Goal: Task Accomplishment & Management: Use online tool/utility

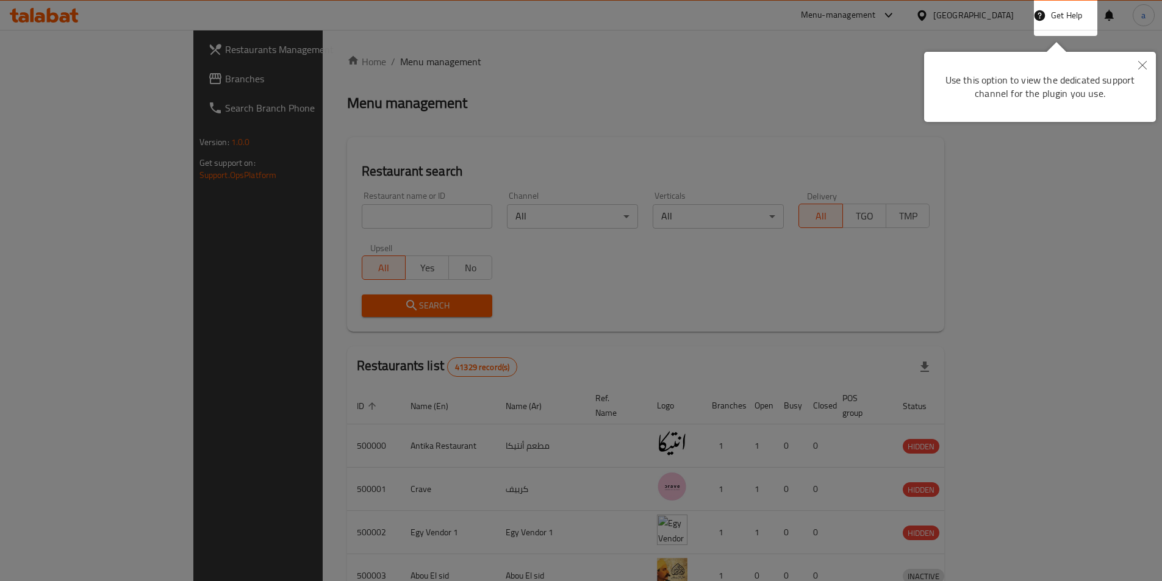
click at [306, 70] on div at bounding box center [581, 290] width 1162 height 581
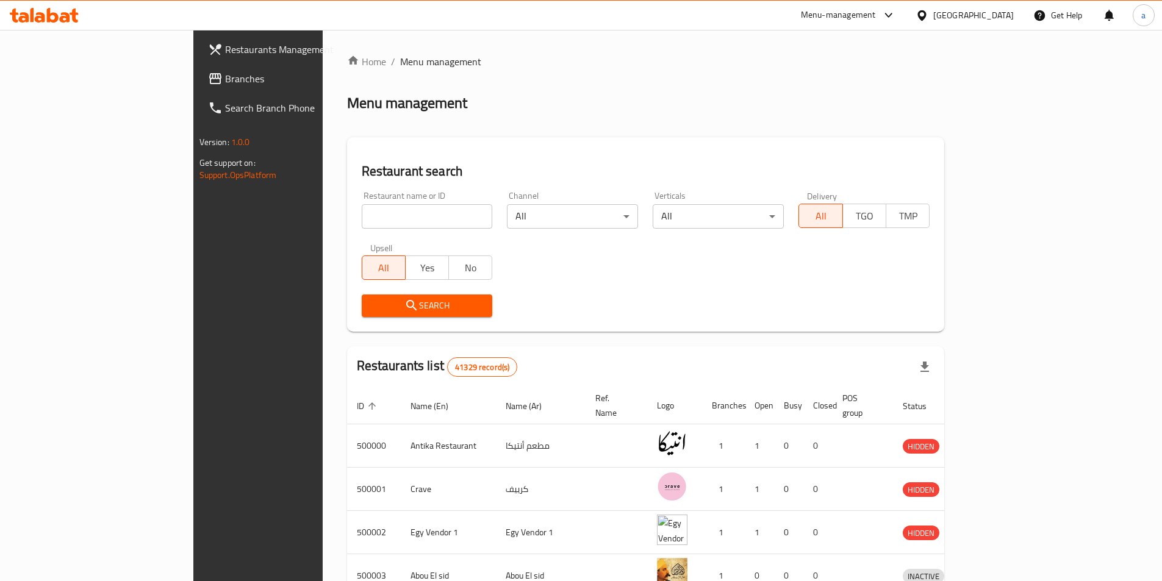
click at [986, 24] on div "Egypt" at bounding box center [965, 15] width 118 height 29
click at [1001, 13] on div "Egypt" at bounding box center [973, 15] width 81 height 13
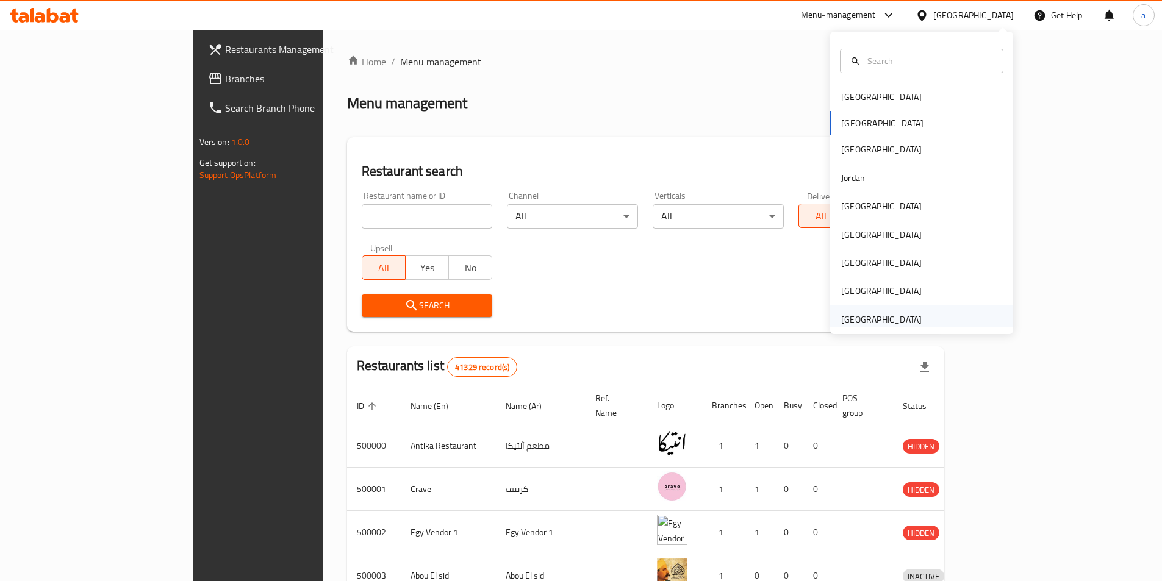
click at [888, 321] on div "[GEOGRAPHIC_DATA]" at bounding box center [881, 319] width 81 height 13
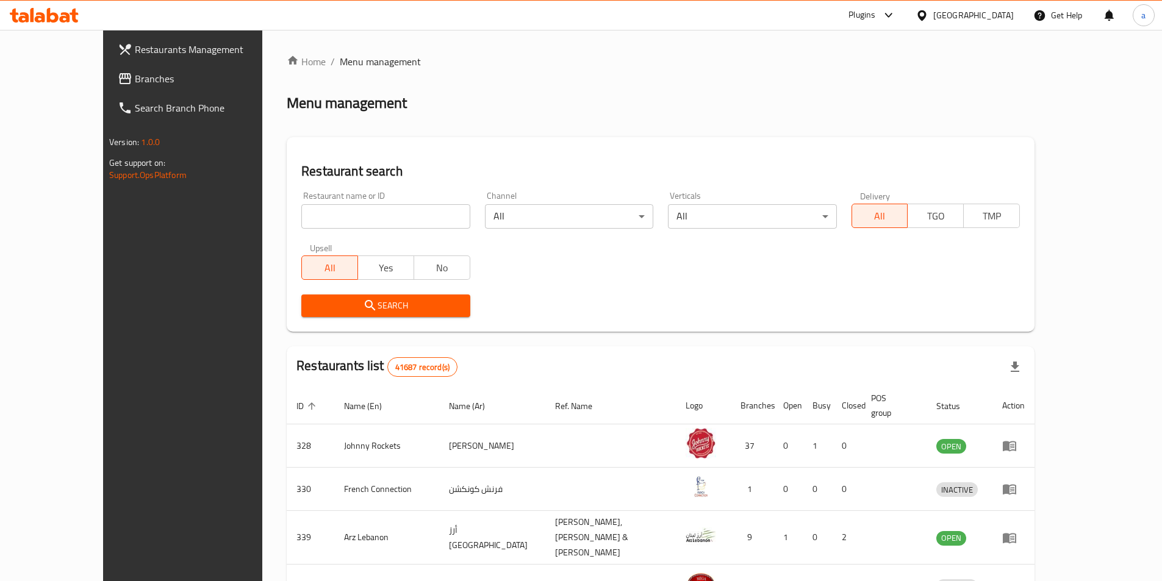
click at [347, 208] on input "search" at bounding box center [385, 216] width 168 height 24
paste input "779182"
type input "779182"
click at [135, 77] on span "Branches" at bounding box center [211, 78] width 153 height 15
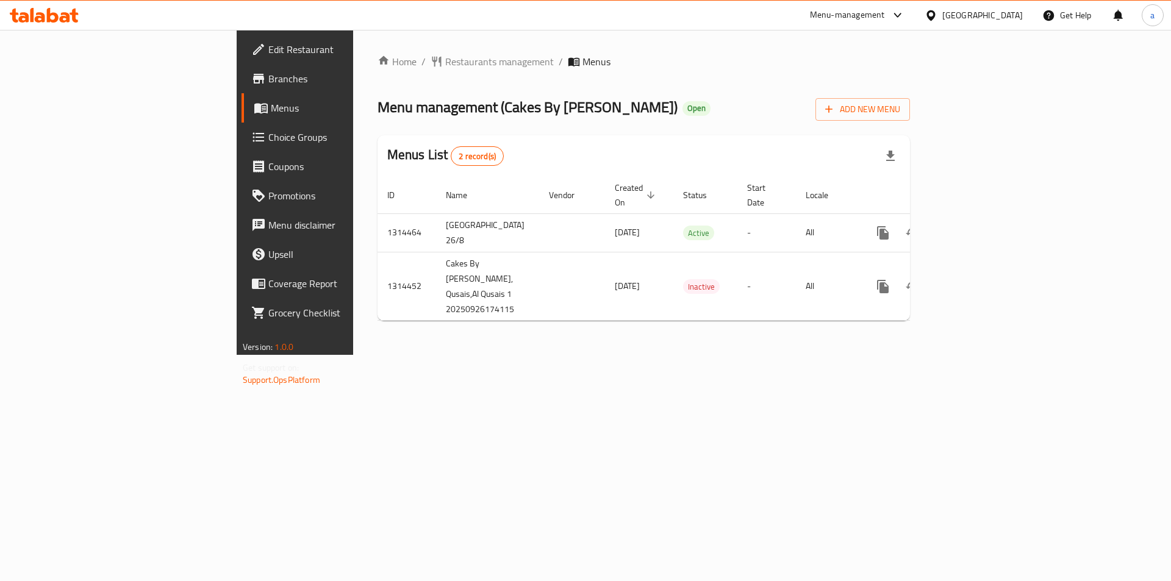
click at [268, 79] on span "Branches" at bounding box center [345, 78] width 154 height 15
click at [268, 75] on span "Branches" at bounding box center [345, 78] width 154 height 15
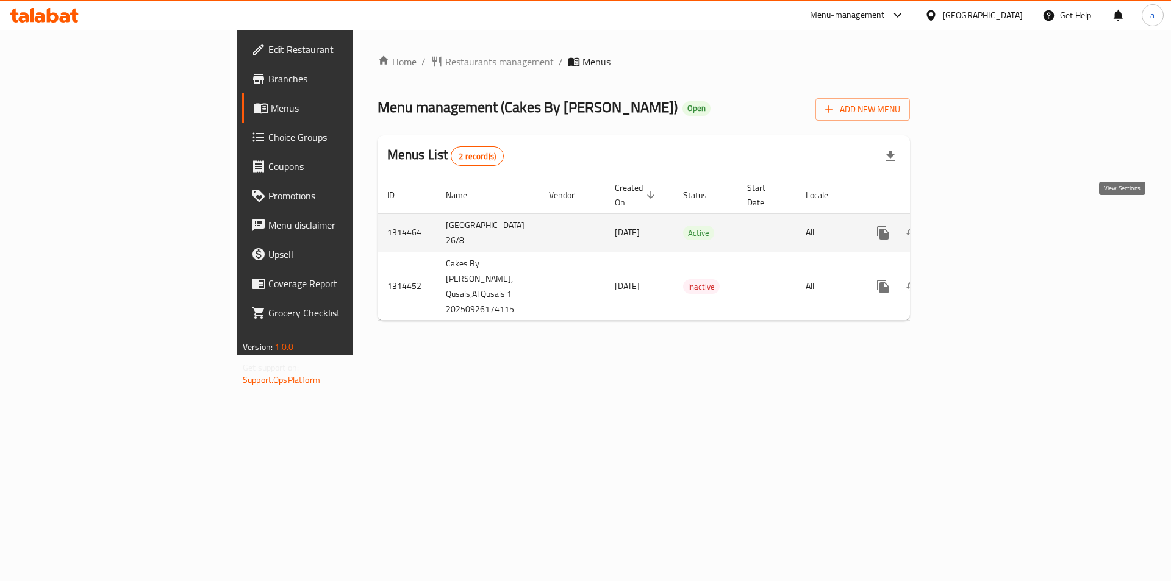
click at [986, 225] on link "enhanced table" at bounding box center [971, 232] width 29 height 29
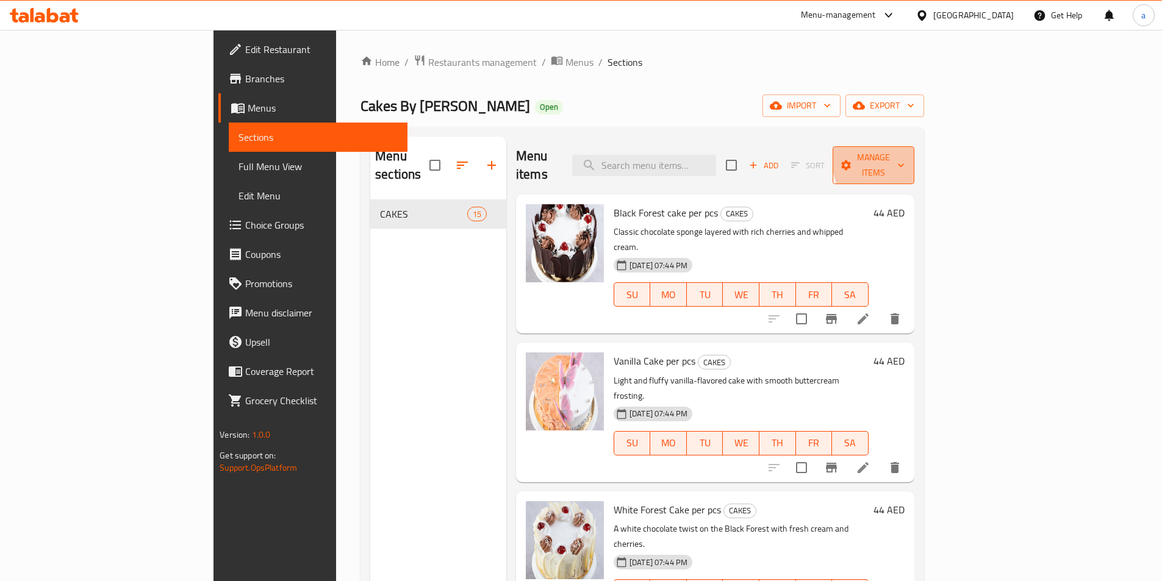
click at [907, 159] on icon "button" at bounding box center [901, 165] width 12 height 12
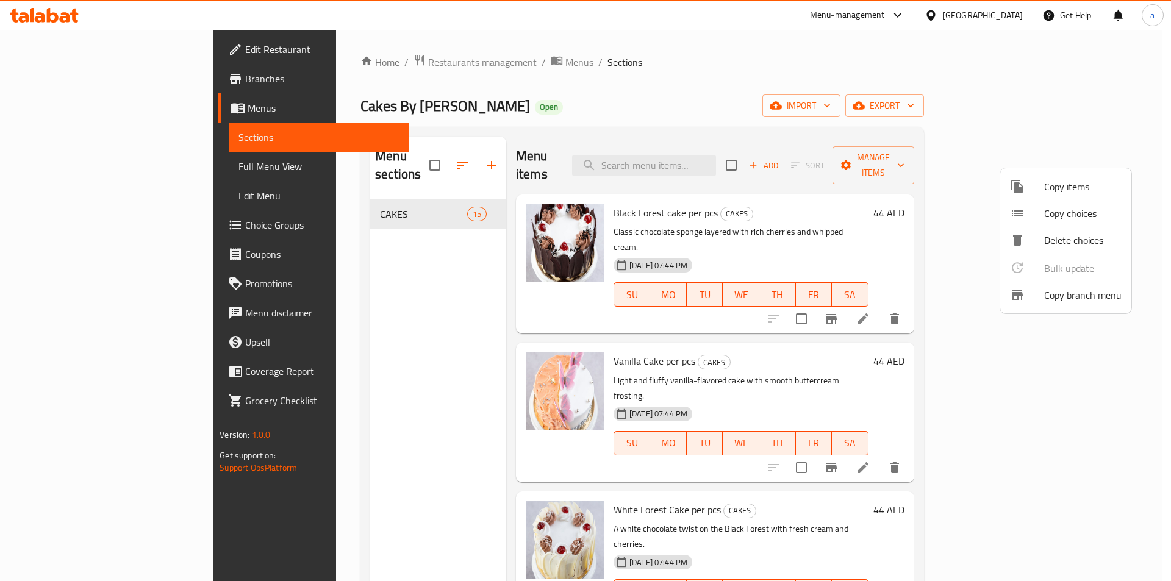
click at [1087, 300] on span "Copy branch menu" at bounding box center [1082, 295] width 77 height 15
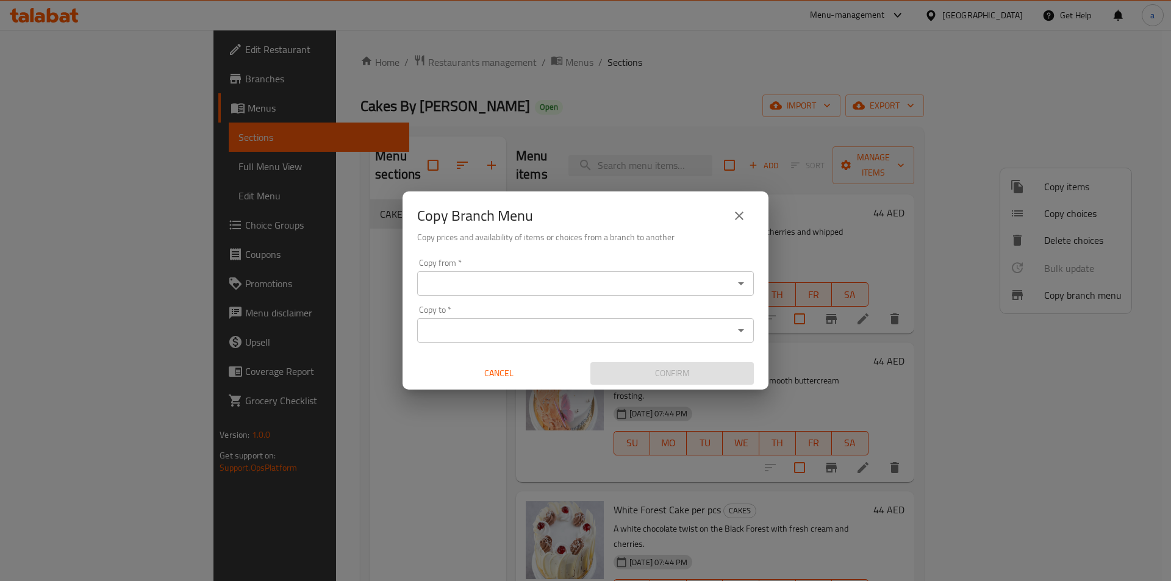
click at [618, 281] on input "Copy from   *" at bounding box center [575, 283] width 309 height 17
click at [733, 275] on div at bounding box center [741, 283] width 16 height 17
click at [743, 282] on icon "Open" at bounding box center [741, 283] width 6 height 3
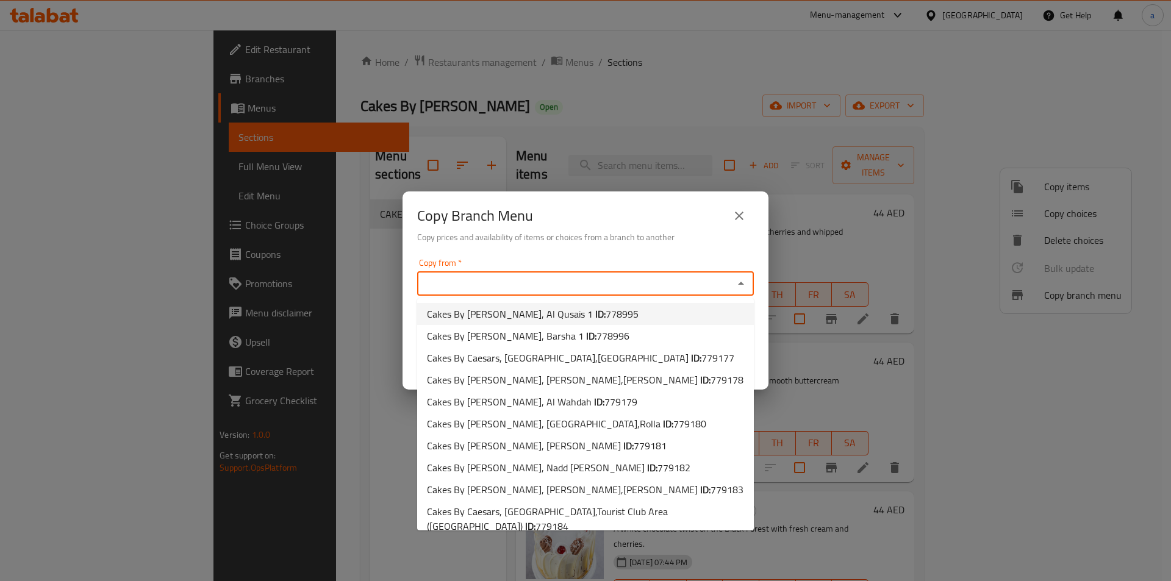
click at [669, 307] on li "Cakes By Caesars, Al Qusais 1 ID: 778995" at bounding box center [585, 314] width 337 height 22
type input "Cakes By Caesars, Al Qusais 1"
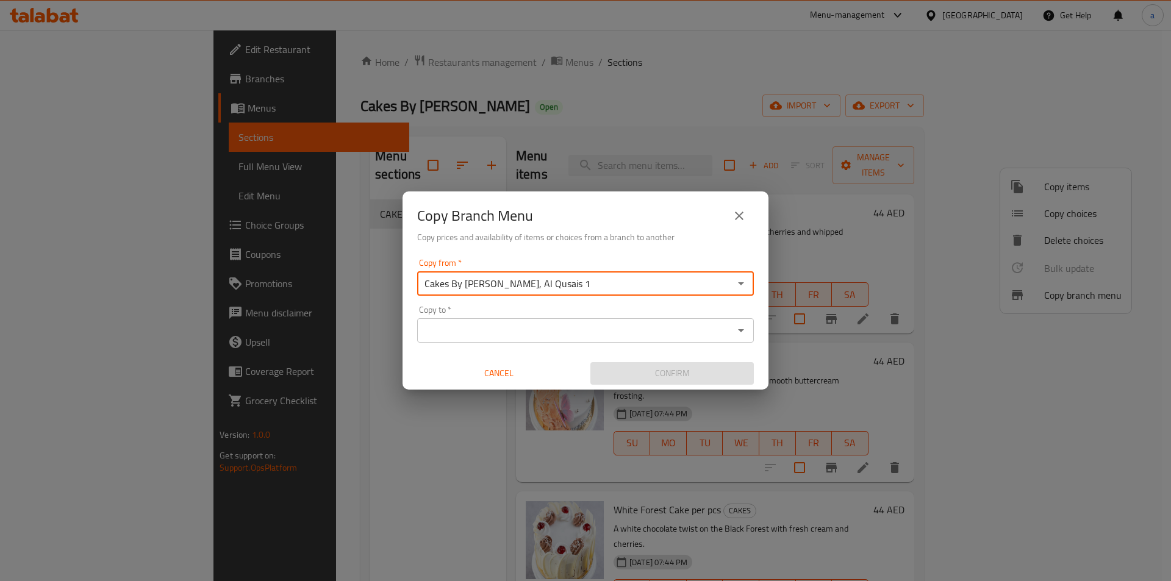
click at [650, 326] on input "Copy to   *" at bounding box center [575, 330] width 309 height 17
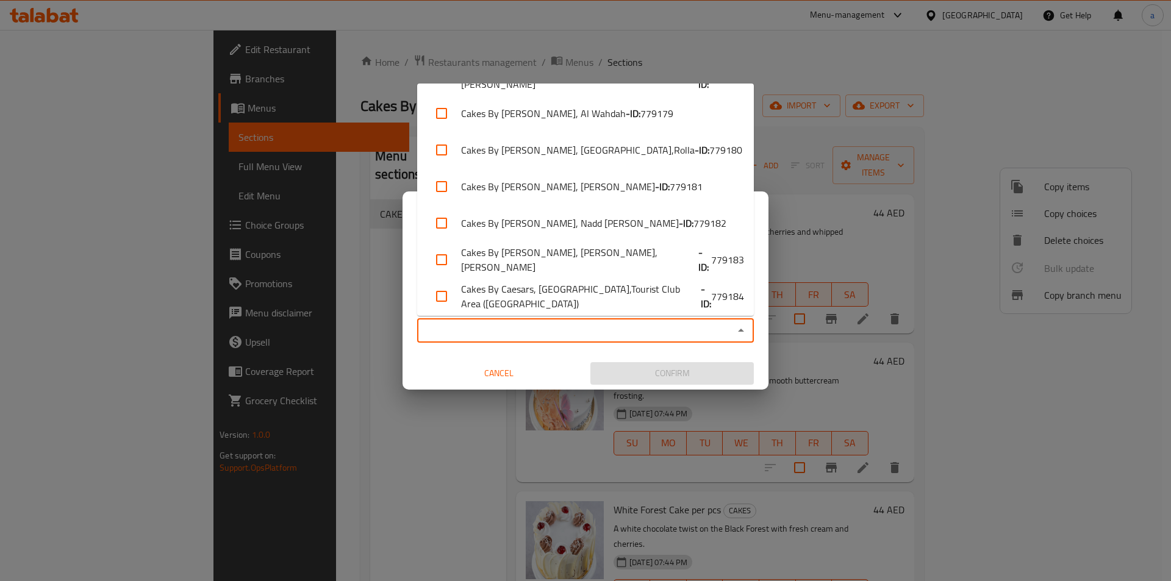
scroll to position [143, 0]
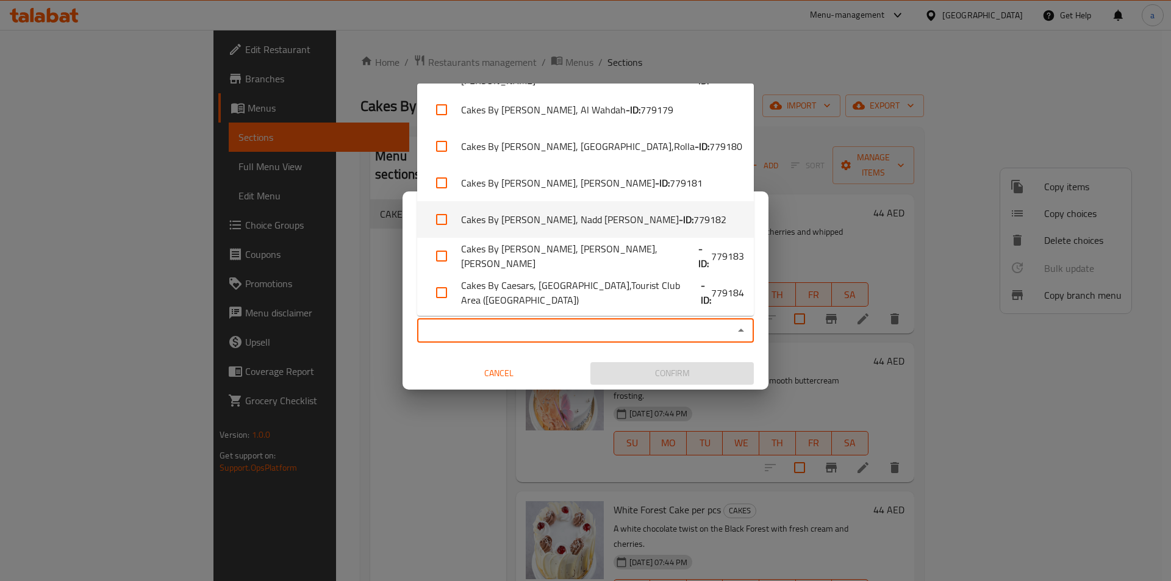
click at [636, 231] on li "Cakes By Caesars, Nadd Al Hamar - ID: 779182" at bounding box center [585, 219] width 337 height 37
checkbox input "true"
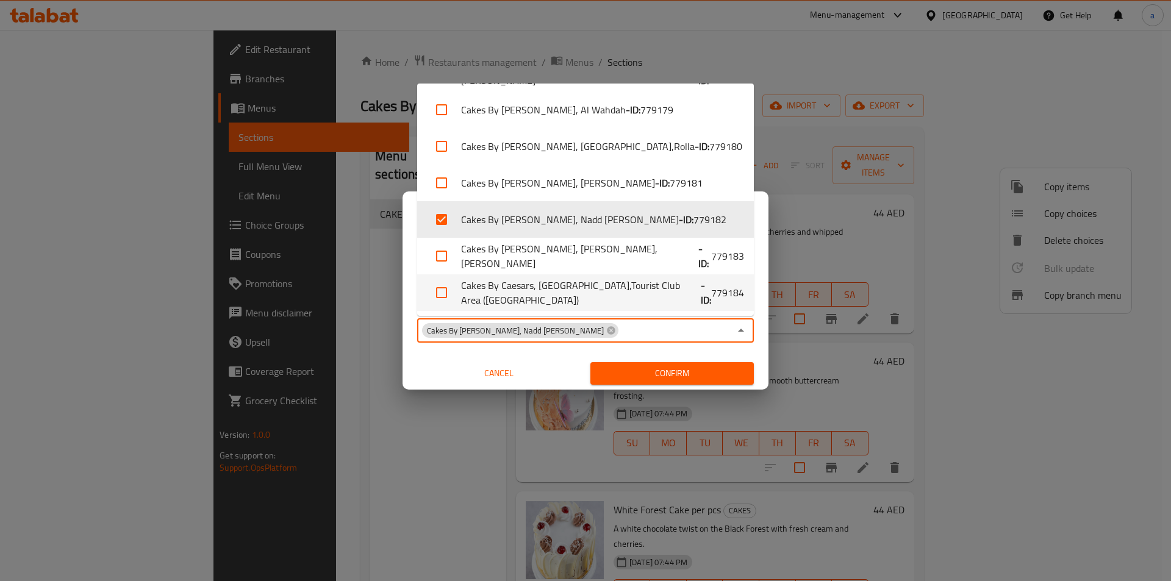
click at [665, 375] on span "Confirm" at bounding box center [672, 373] width 144 height 15
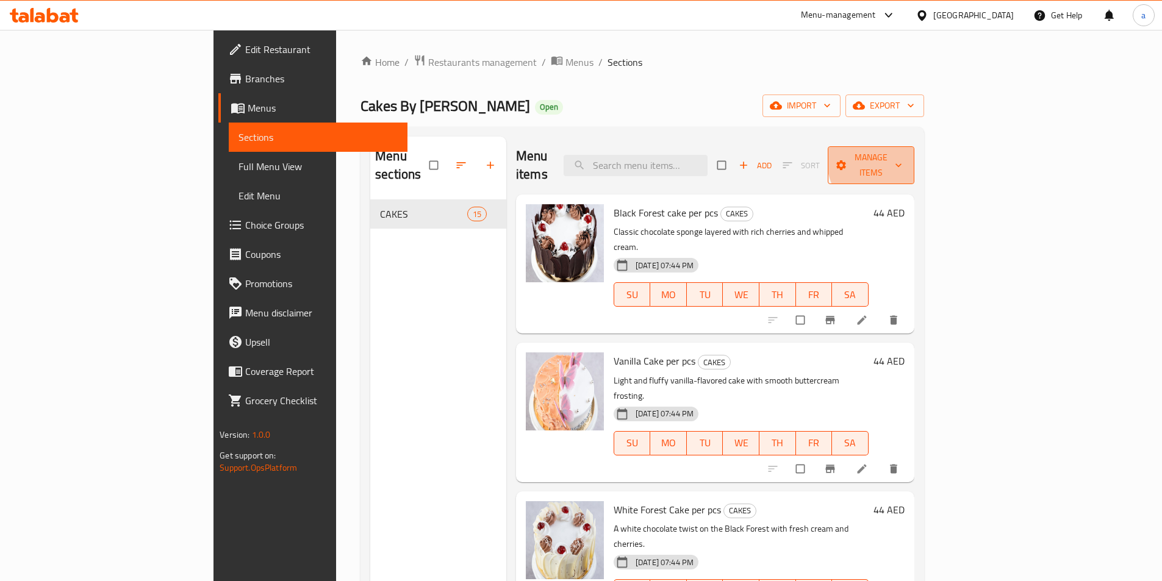
click at [905, 153] on span "Manage items" at bounding box center [871, 165] width 67 height 31
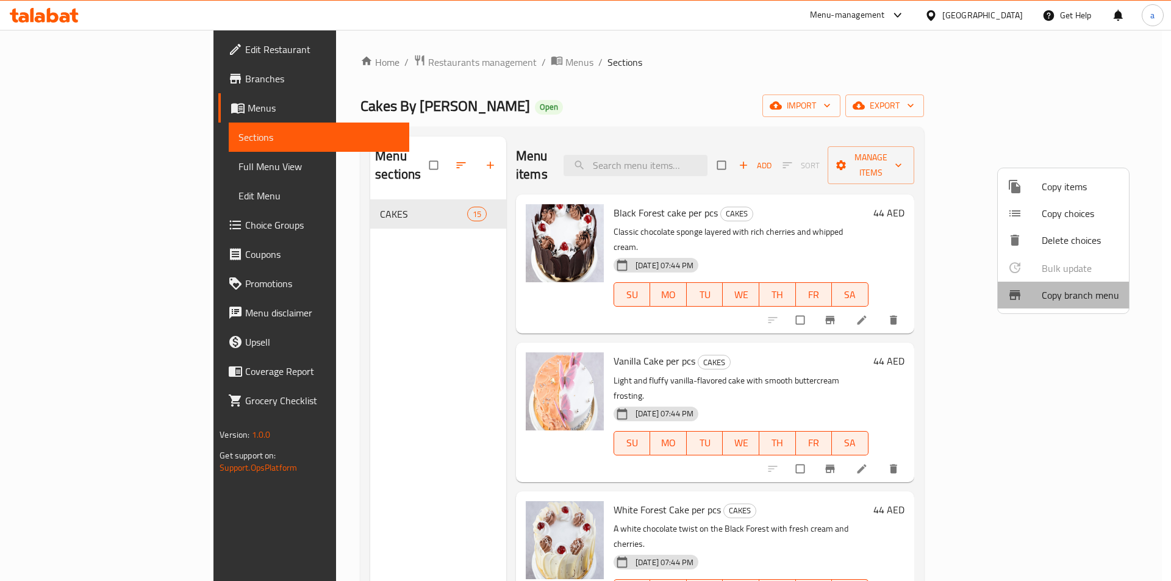
click at [1082, 295] on span "Copy branch menu" at bounding box center [1080, 295] width 77 height 15
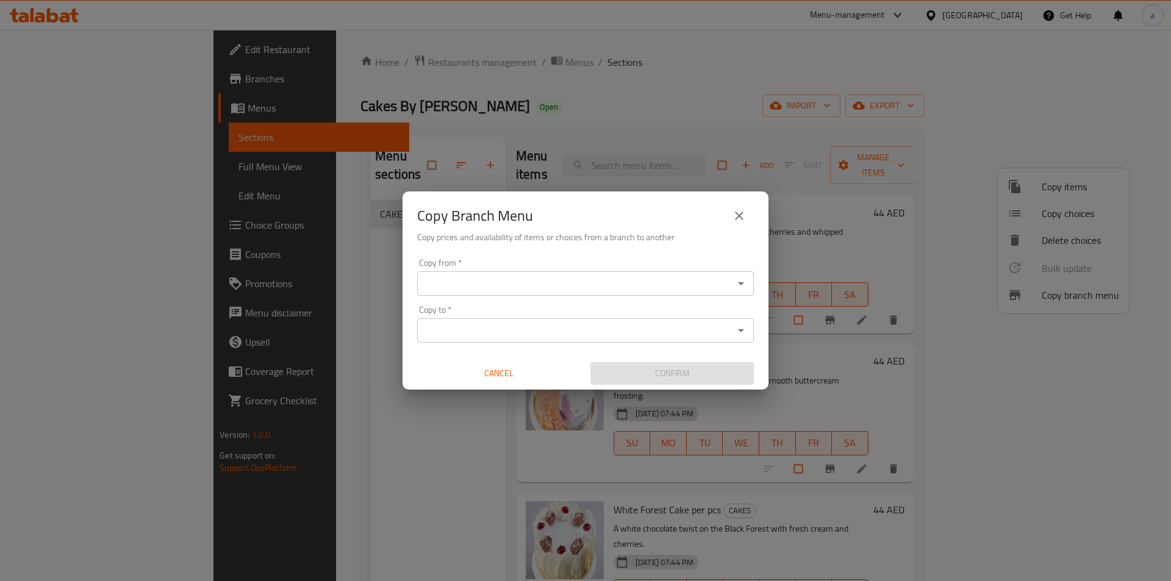
click at [722, 287] on input "Copy from   *" at bounding box center [575, 283] width 309 height 17
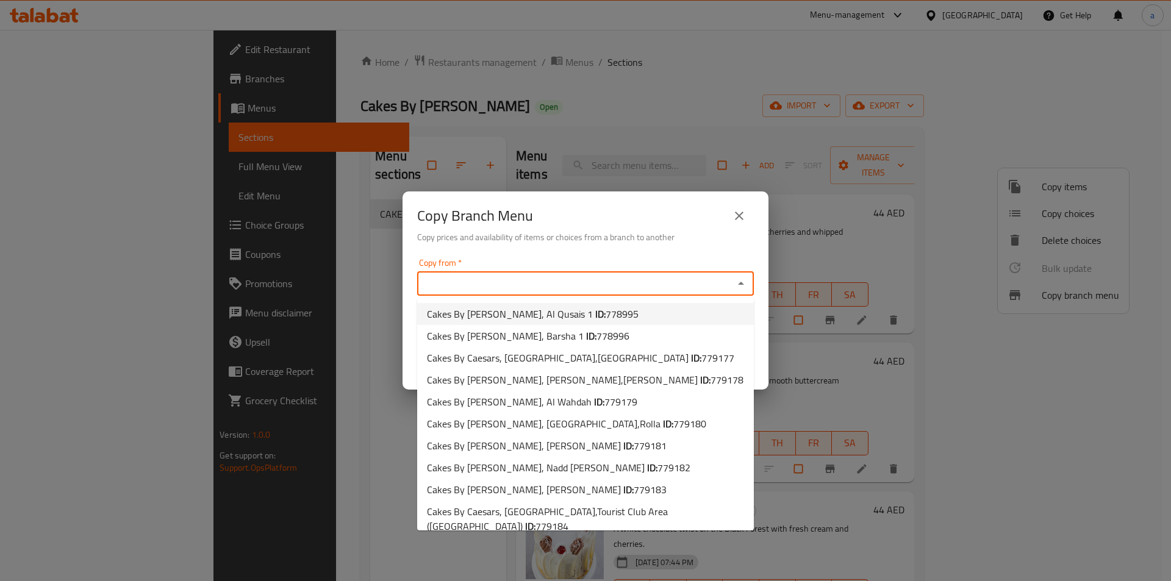
click at [641, 315] on li "Cakes By Caesars, Al Qusais 1 ID: 778995" at bounding box center [585, 314] width 337 height 22
type input "Cakes By Caesars, Al Qusais 1"
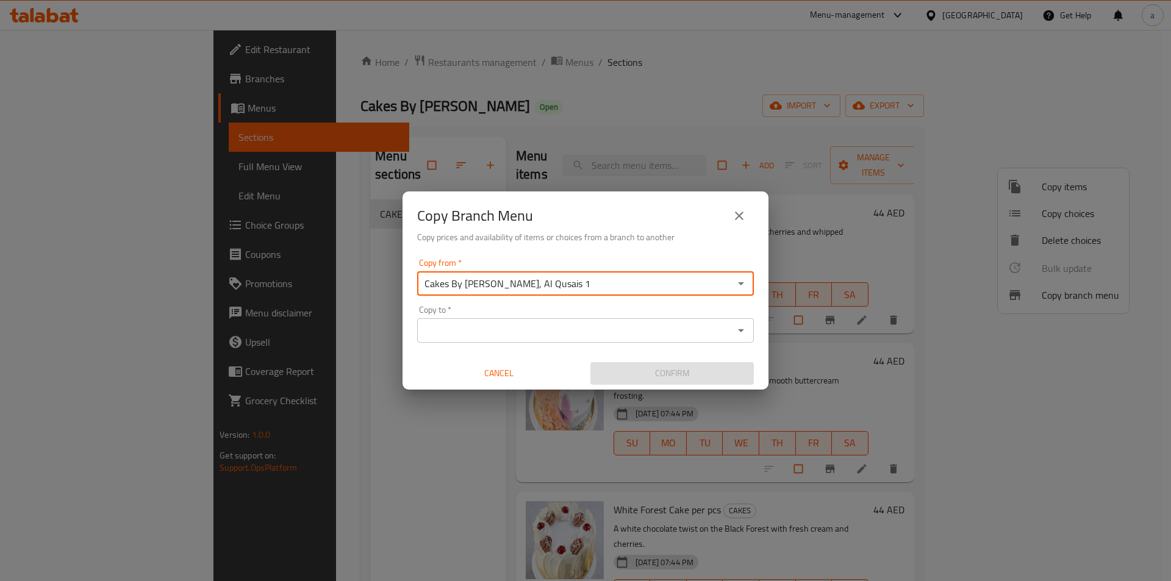
click at [700, 319] on div "Copy to *" at bounding box center [585, 330] width 337 height 24
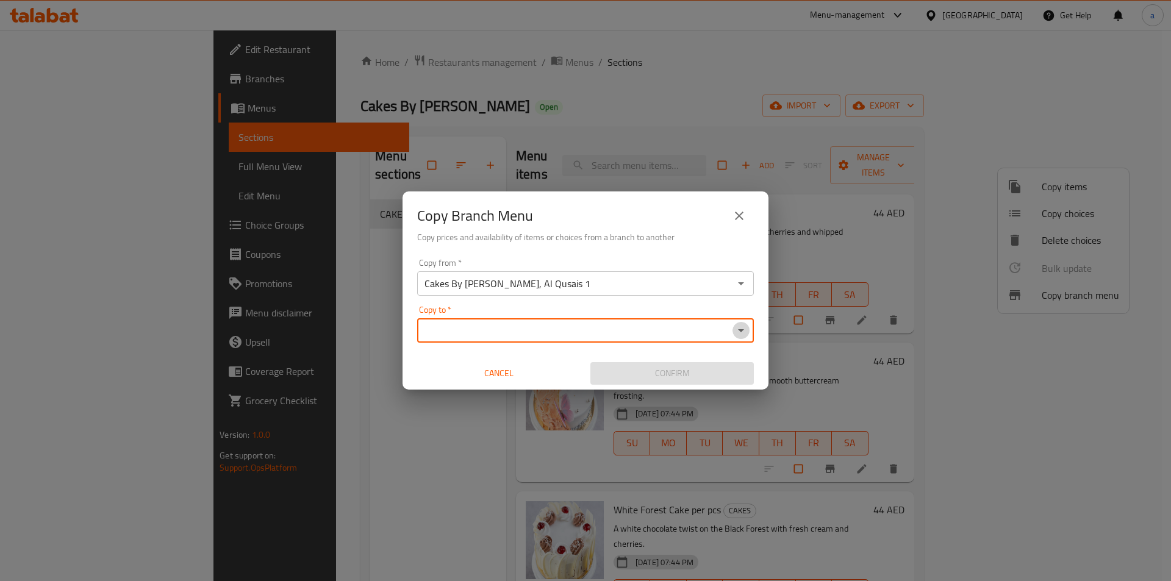
click at [738, 328] on icon "Open" at bounding box center [741, 330] width 15 height 15
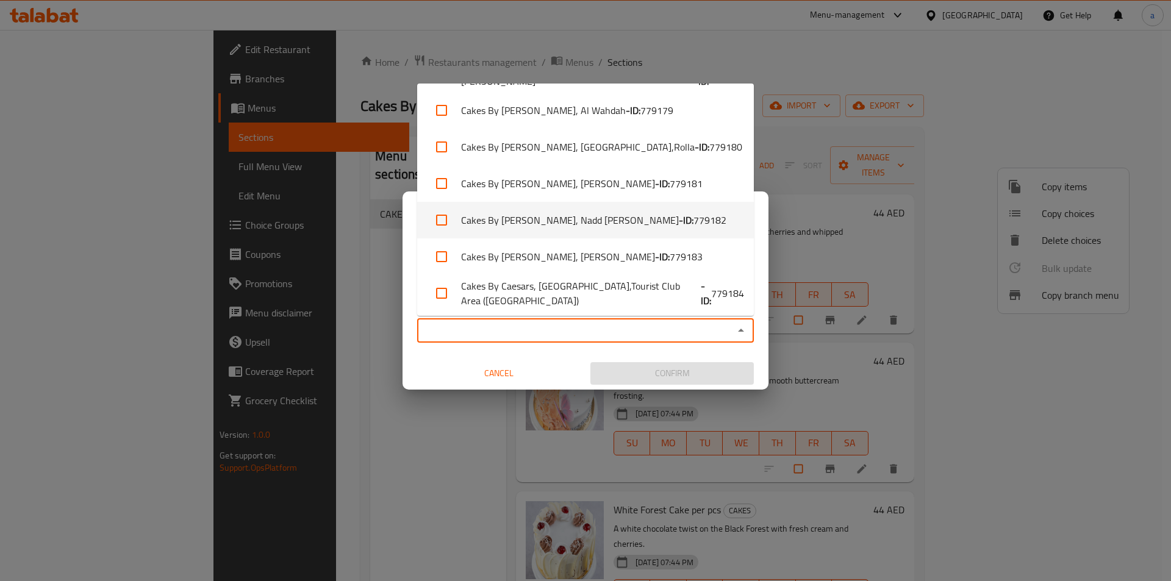
scroll to position [143, 0]
click at [694, 226] on span "779182" at bounding box center [710, 219] width 33 height 15
checkbox input "true"
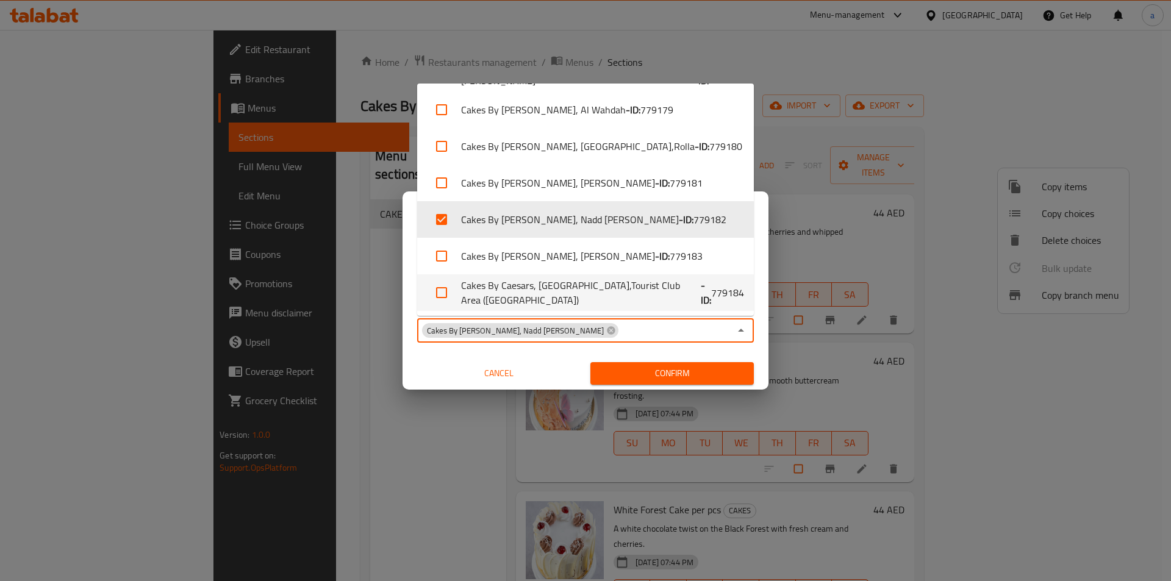
click at [664, 367] on span "Confirm" at bounding box center [672, 373] width 144 height 15
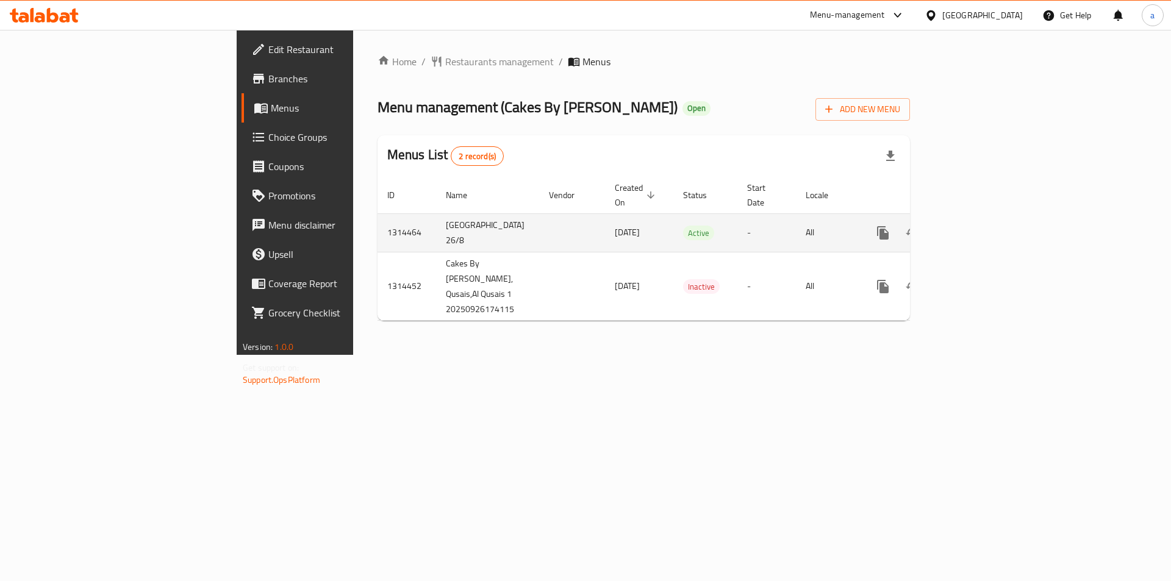
click at [979, 226] on icon "enhanced table" at bounding box center [971, 233] width 15 height 15
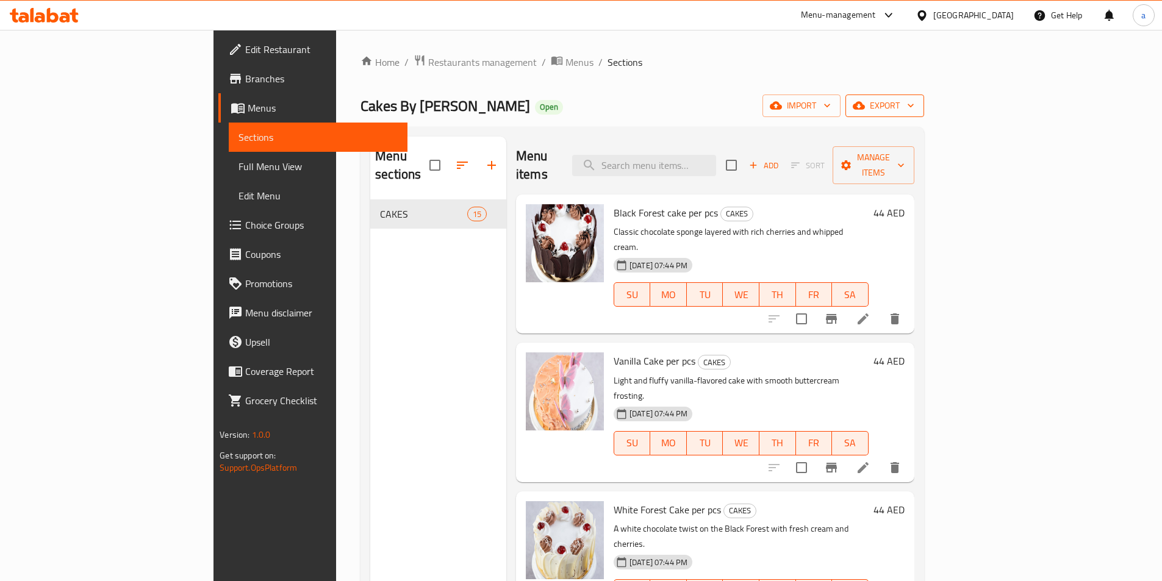
click at [915, 110] on span "export" at bounding box center [884, 105] width 59 height 15
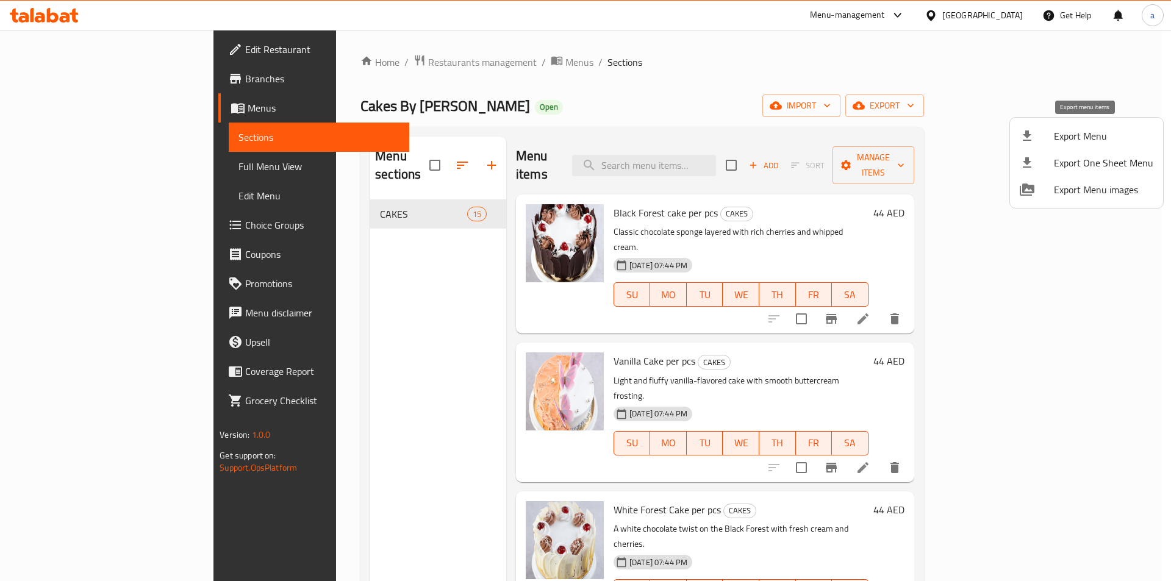
click at [1068, 132] on span "Export Menu" at bounding box center [1103, 136] width 99 height 15
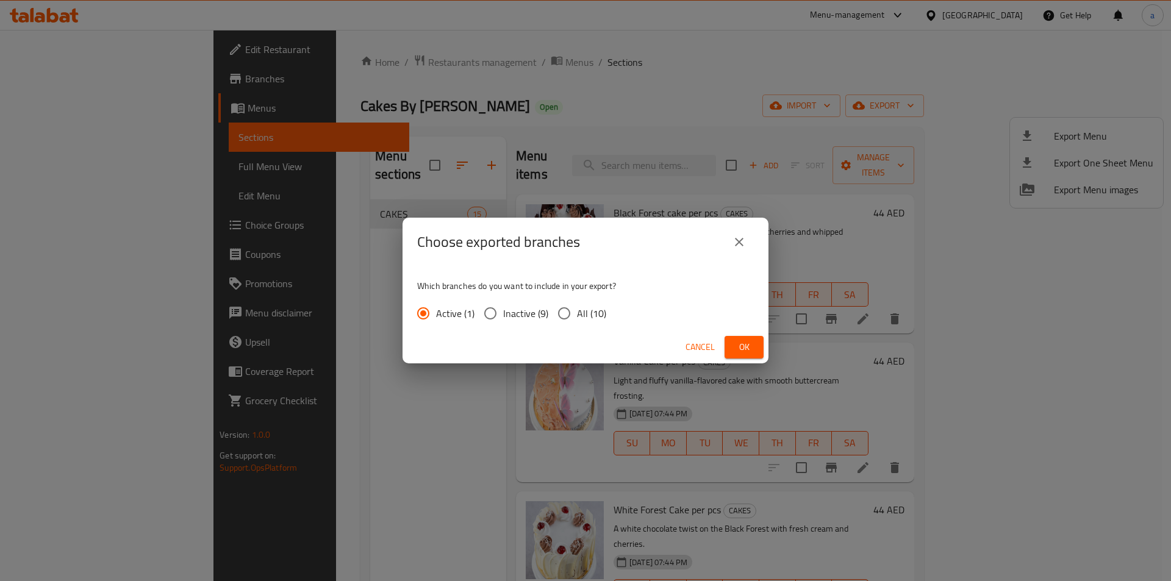
click at [574, 308] on input "All (10)" at bounding box center [565, 314] width 26 height 26
radio input "true"
click at [737, 350] on span "Ok" at bounding box center [745, 347] width 20 height 15
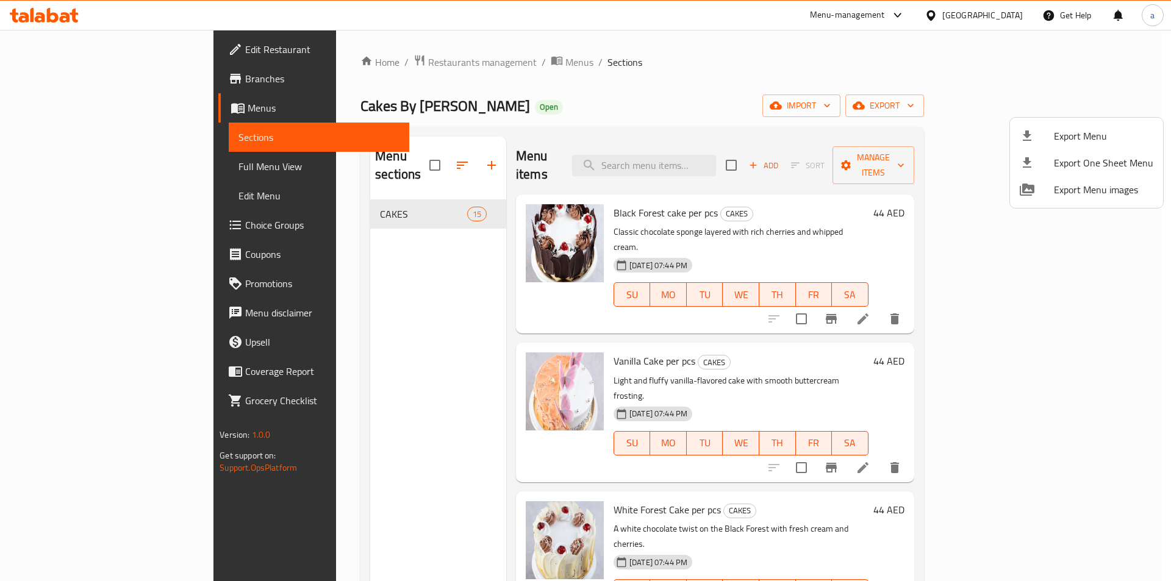
click at [106, 172] on div at bounding box center [585, 290] width 1171 height 581
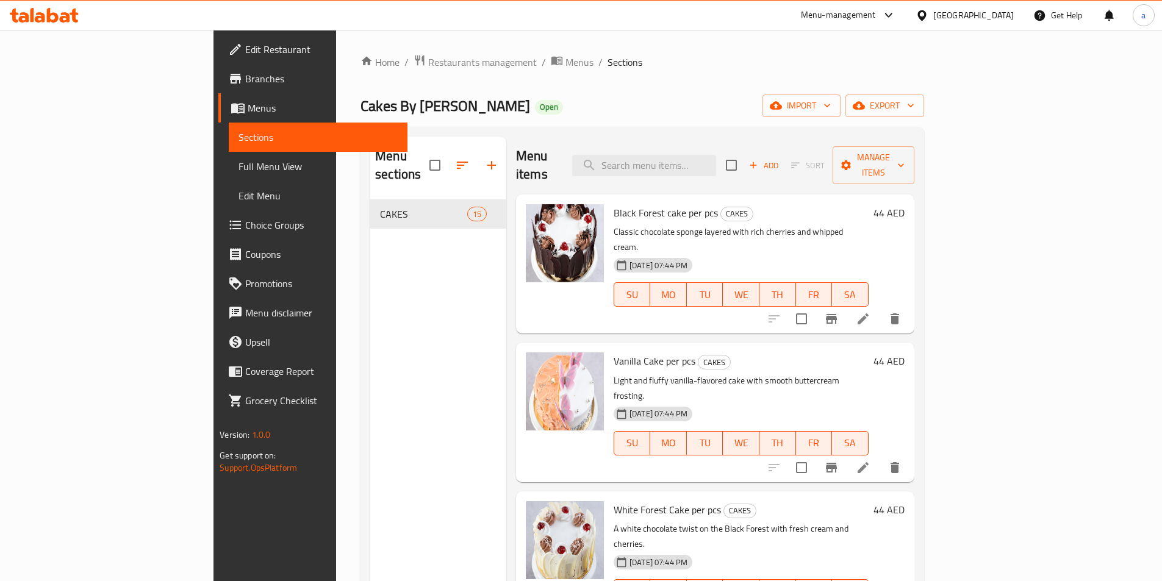
click at [239, 172] on span "Full Menu View" at bounding box center [318, 166] width 159 height 15
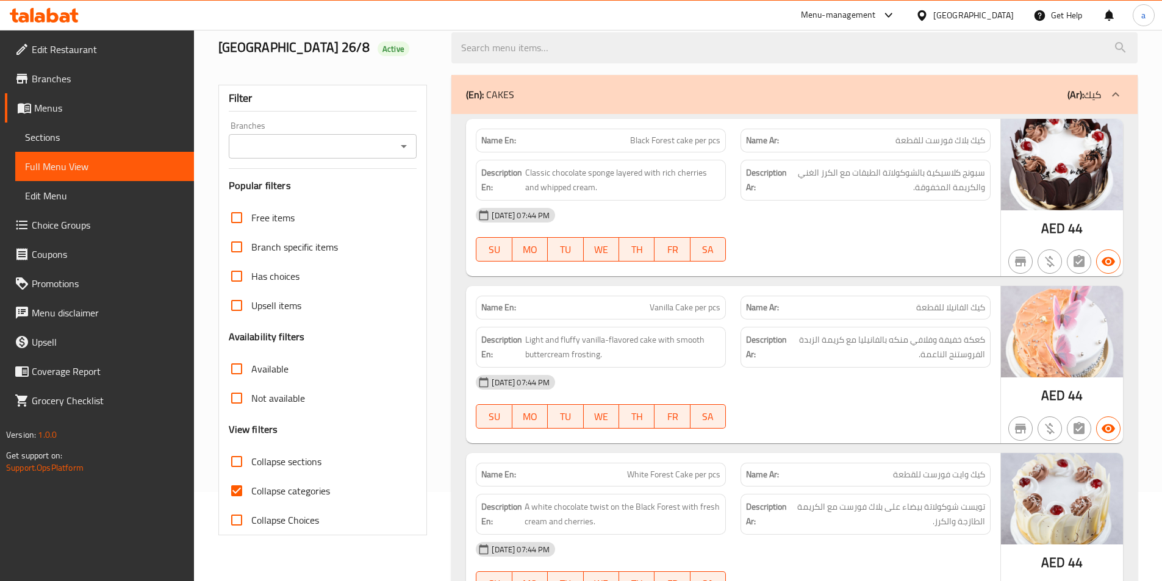
scroll to position [244, 0]
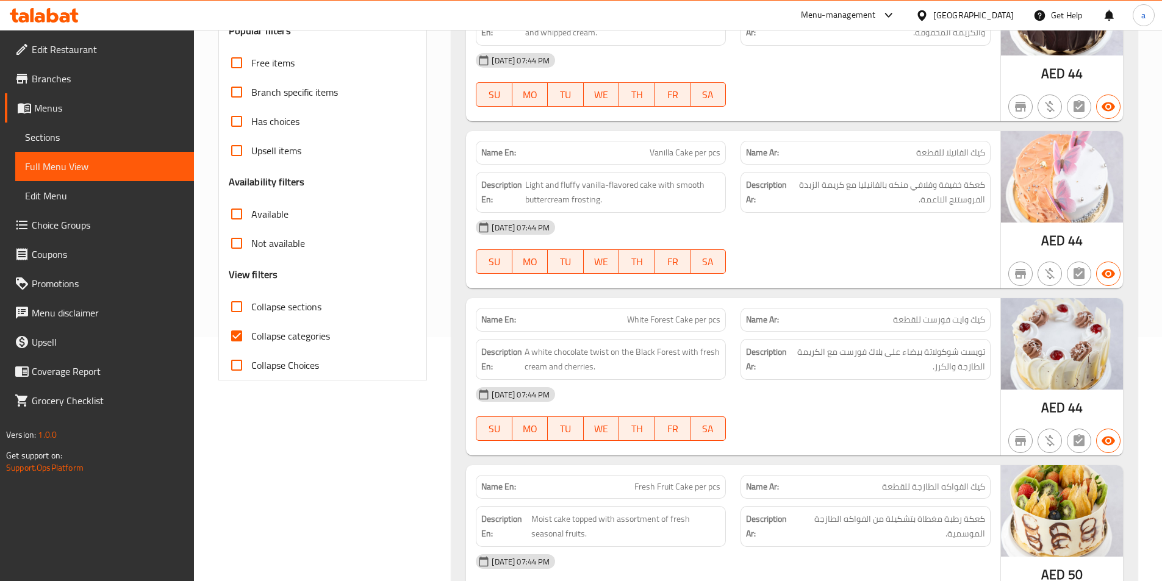
click at [234, 331] on input "Collapse categories" at bounding box center [236, 336] width 29 height 29
checkbox input "false"
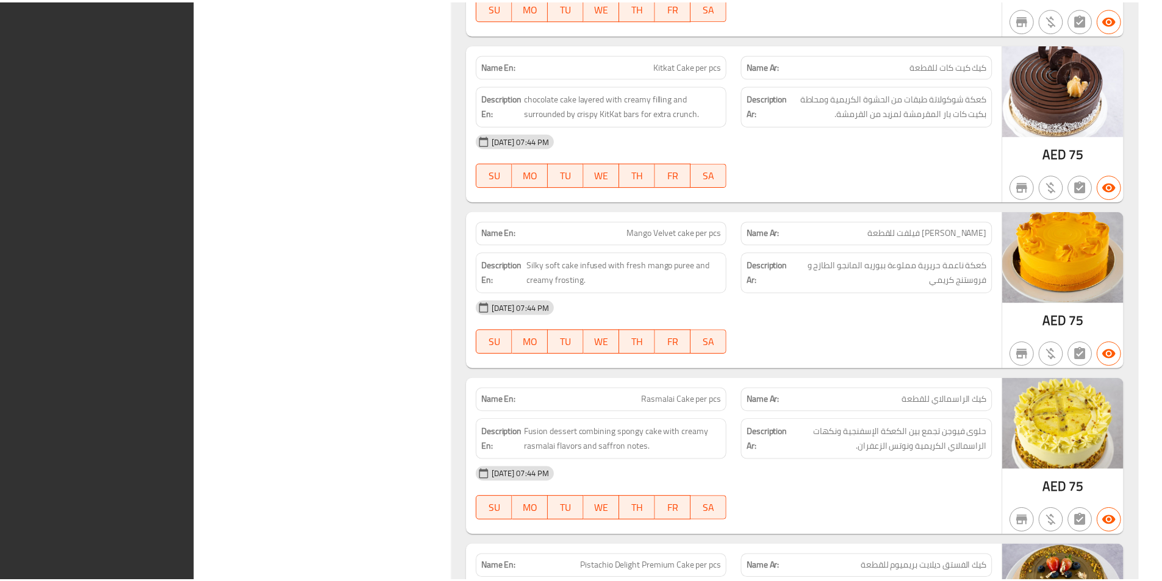
scroll to position [2173, 0]
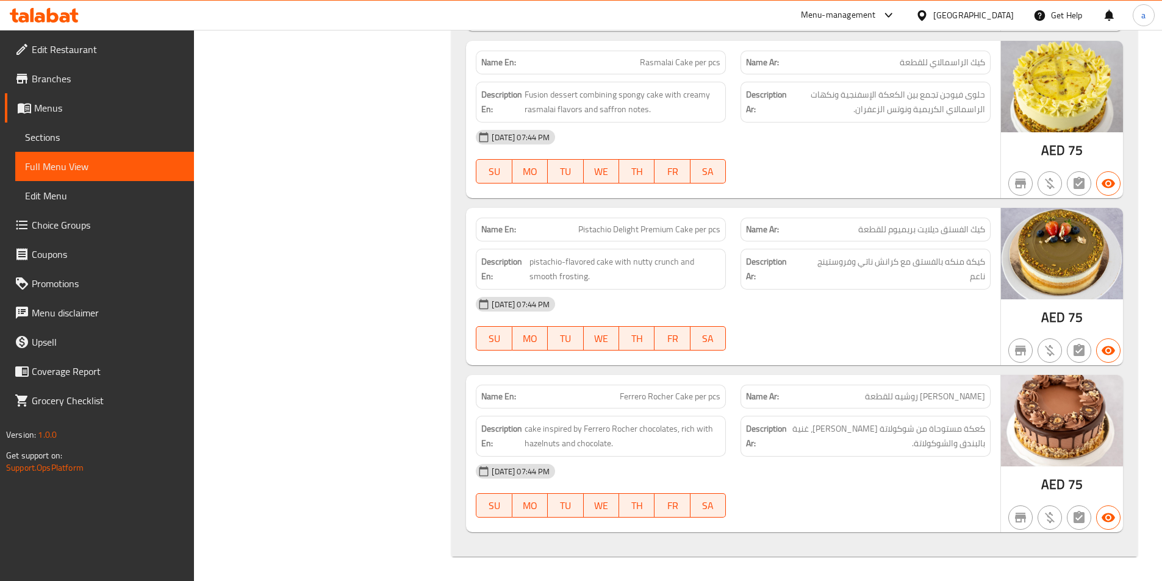
click at [63, 73] on span "Branches" at bounding box center [108, 78] width 153 height 15
